Goal: Entertainment & Leisure: Browse casually

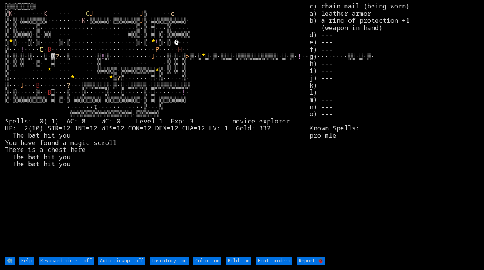
type off "Auto-pickup: on"
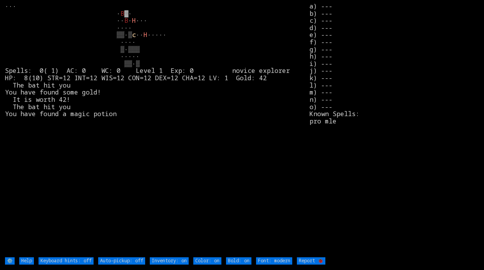
type off "Auto-pickup: on"
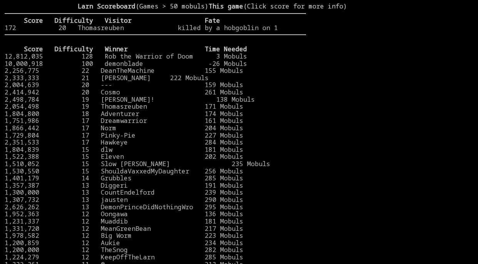
click at [442, 41] on stats at bounding box center [389, 127] width 167 height 248
